Goal: Task Accomplishment & Management: Manage account settings

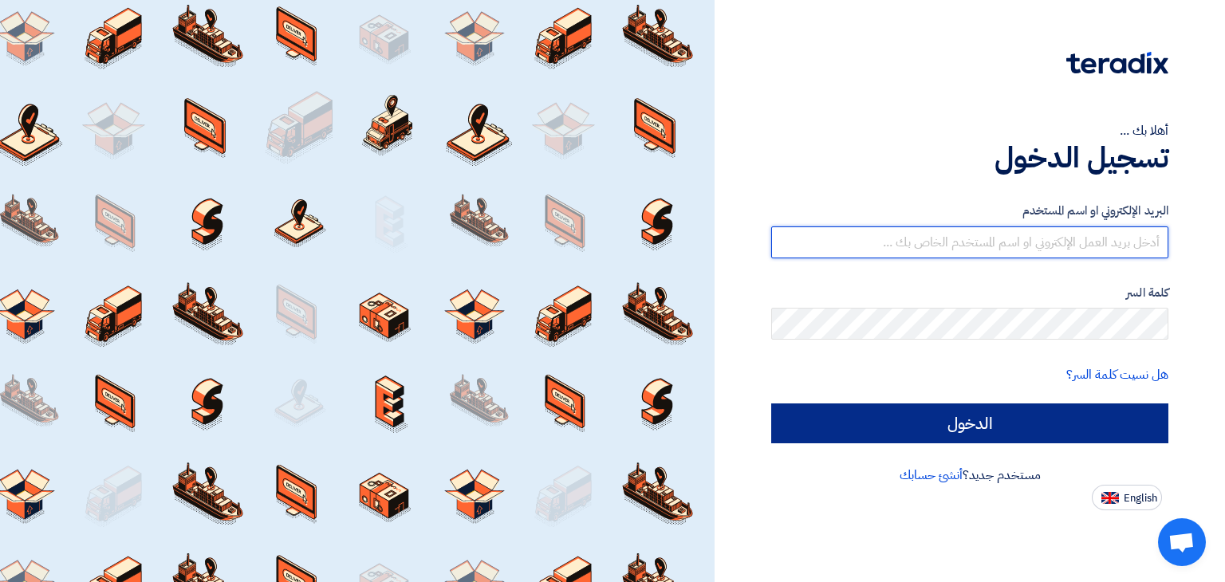
type input "[PERSON_NAME][EMAIL_ADDRESS][DOMAIN_NAME]"
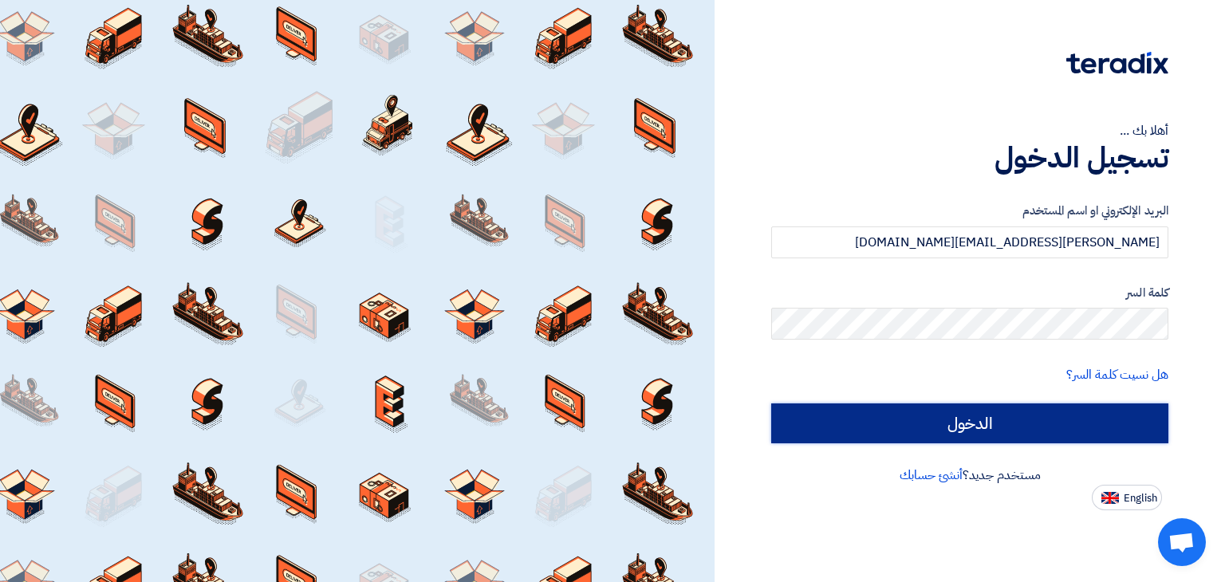
click at [876, 428] on input "الدخول" at bounding box center [969, 424] width 397 height 40
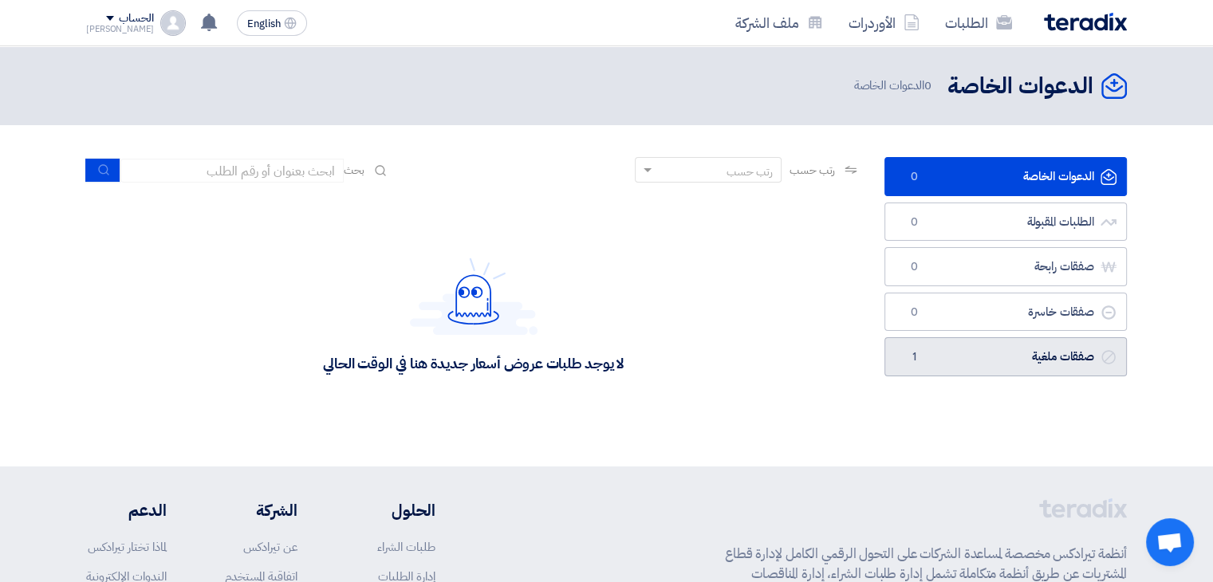
click at [964, 362] on link "صفقات ملغية صفقات ملغية 1" at bounding box center [1006, 356] width 243 height 39
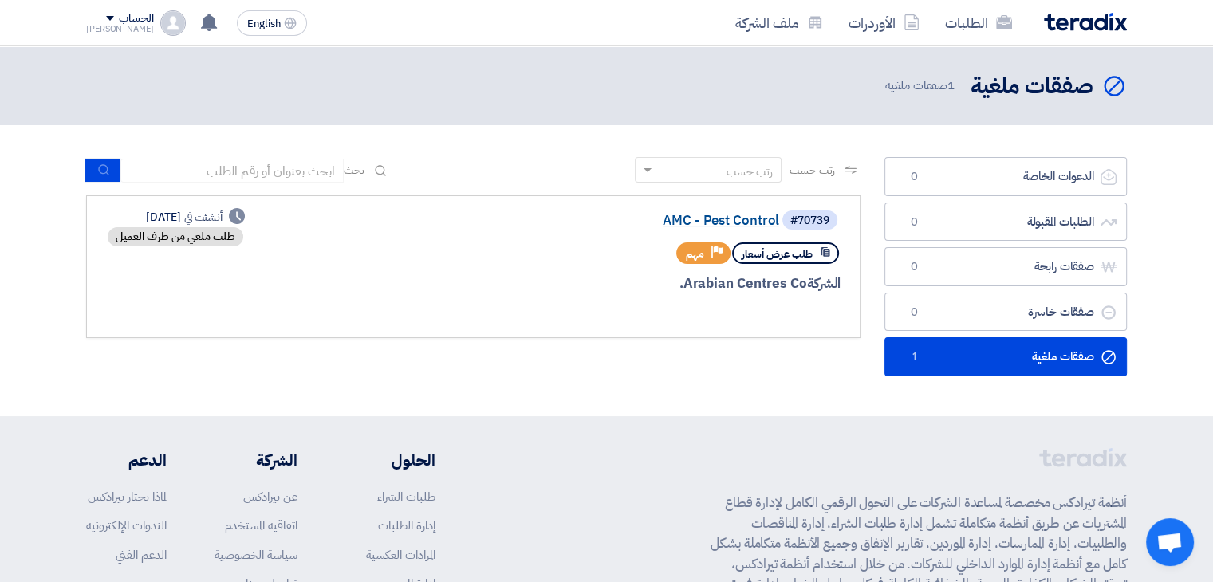
click at [700, 216] on link "AMC - Pest Control" at bounding box center [619, 221] width 319 height 14
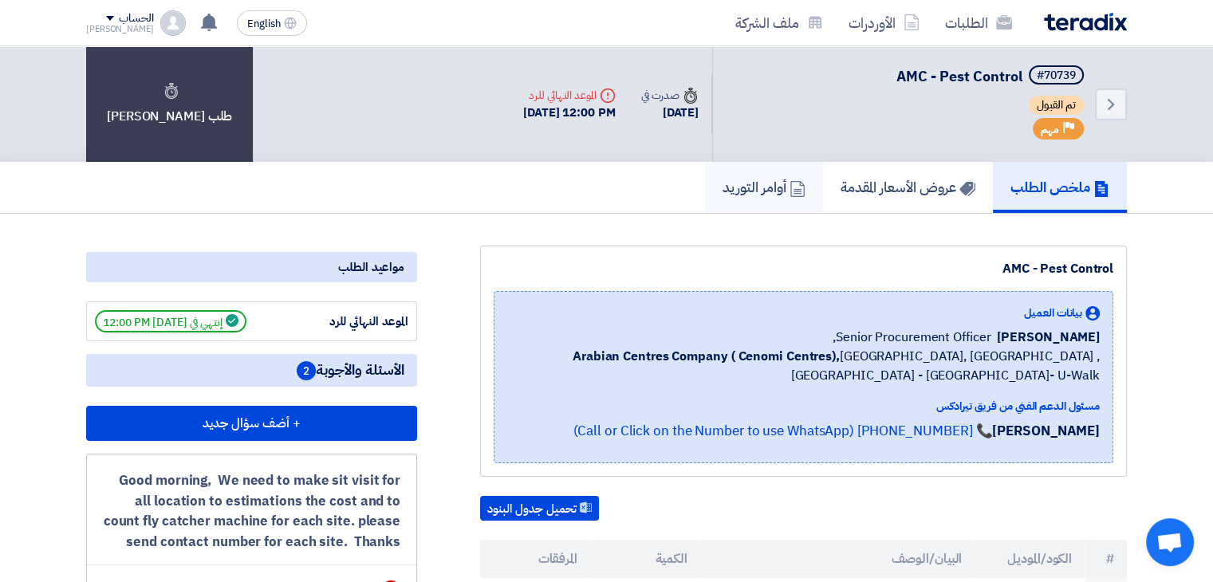
click at [747, 183] on h5 "أوامر التوريد" at bounding box center [764, 187] width 83 height 18
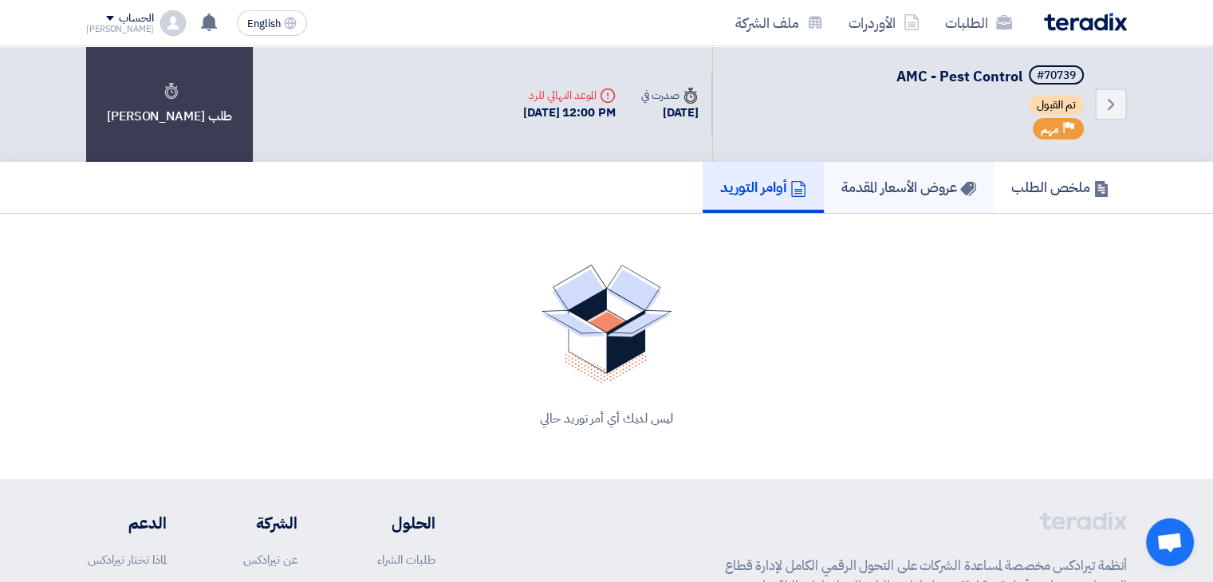
click at [881, 190] on h5 "عروض الأسعار المقدمة" at bounding box center [909, 187] width 135 height 18
